Goal: Transaction & Acquisition: Purchase product/service

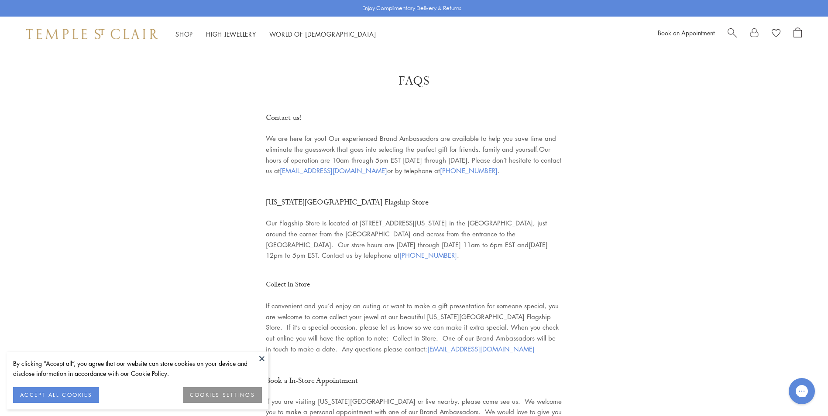
click at [736, 32] on span "Search" at bounding box center [731, 31] width 9 height 9
click at [116, 74] on input "search" at bounding box center [422, 69] width 765 height 10
paste input "**********"
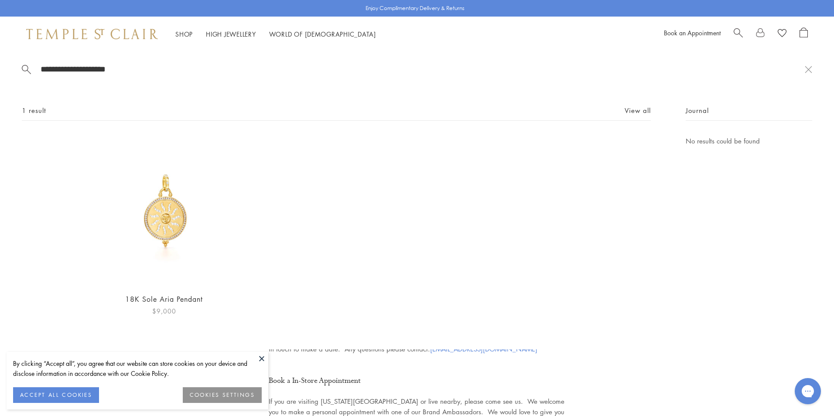
type input "**********"
click at [169, 227] on img at bounding box center [164, 211] width 151 height 151
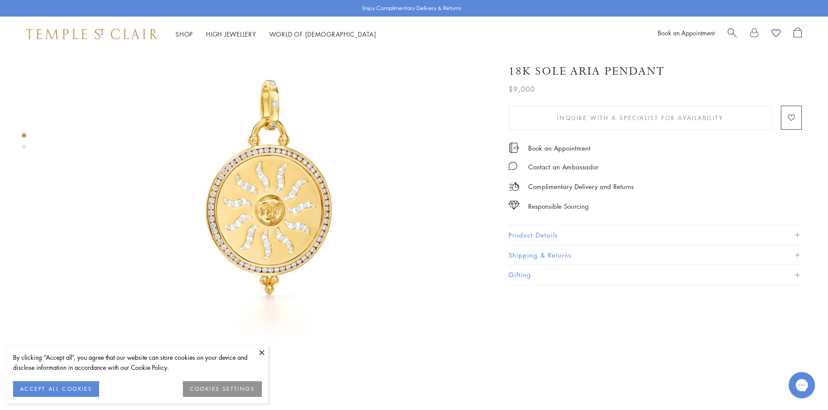
scroll to position [87, 0]
click at [254, 344] on img at bounding box center [266, 186] width 444 height 444
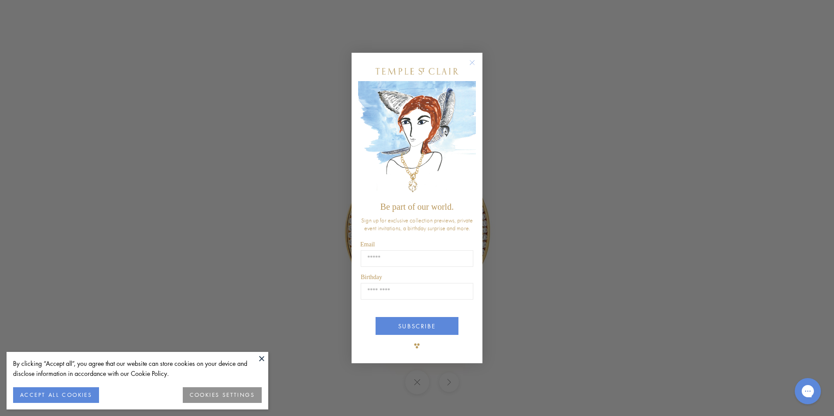
click at [475, 65] on circle "Close dialog" at bounding box center [472, 63] width 10 height 10
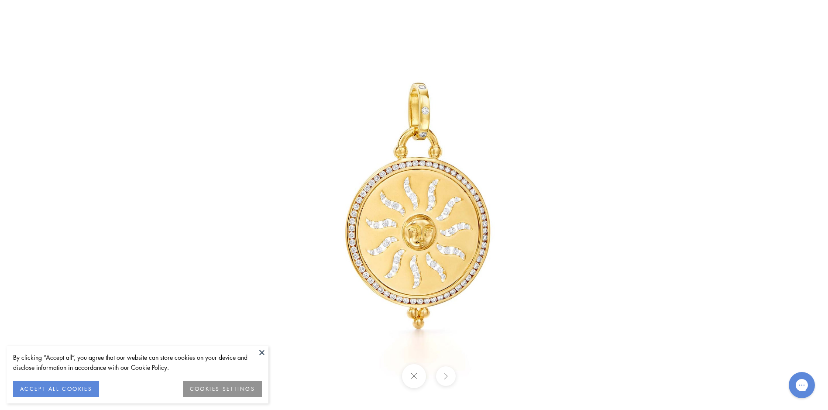
click at [260, 354] on button at bounding box center [261, 352] width 13 height 13
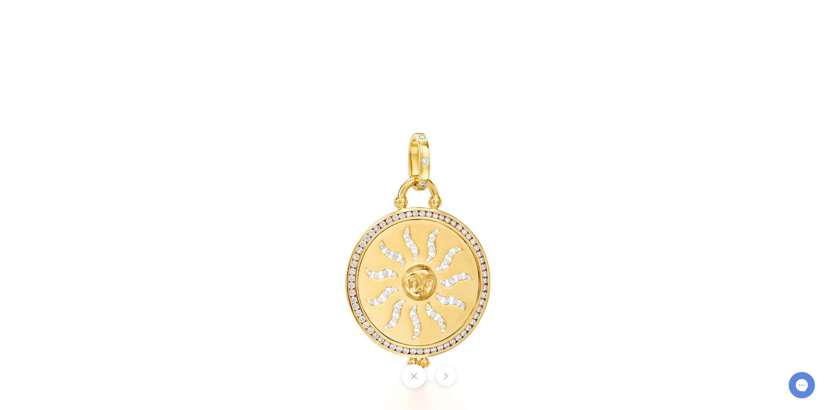
click at [404, 373] on button at bounding box center [414, 376] width 24 height 24
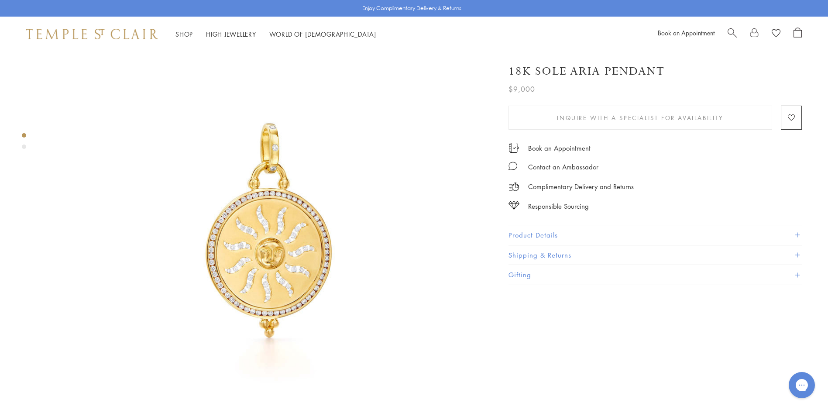
scroll to position [0, 0]
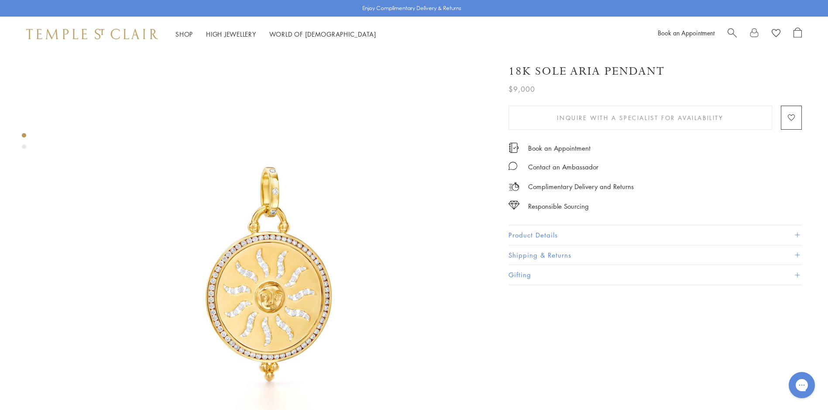
click at [701, 230] on button "Product Details" at bounding box center [654, 235] width 293 height 20
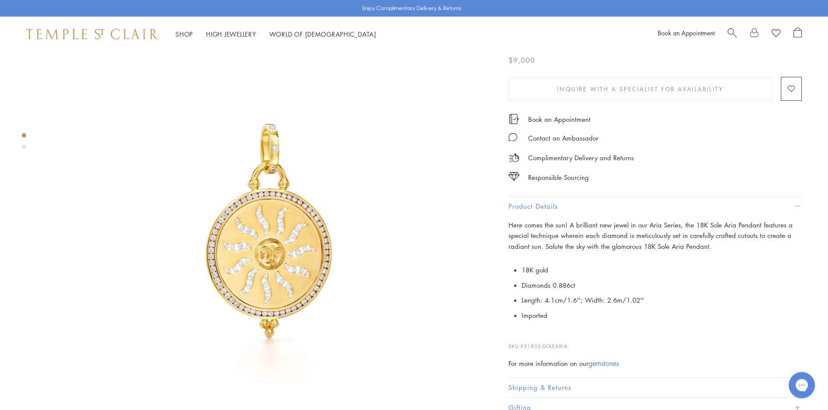
scroll to position [44, 0]
